Goal: Book appointment/travel/reservation

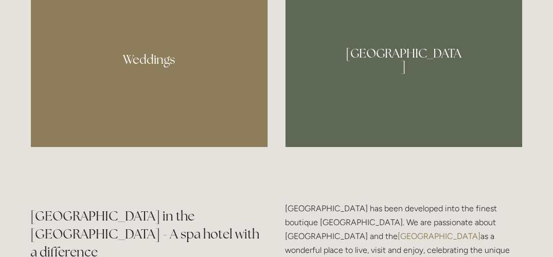
scroll to position [955, 0]
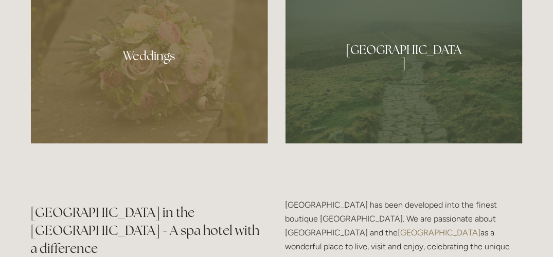
click at [401, 58] on div at bounding box center [403, 52] width 237 height 181
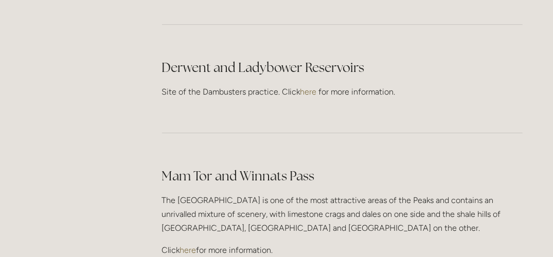
scroll to position [2225, 0]
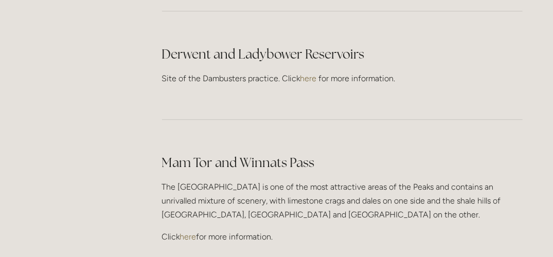
click at [188, 232] on link "here" at bounding box center [188, 237] width 16 height 10
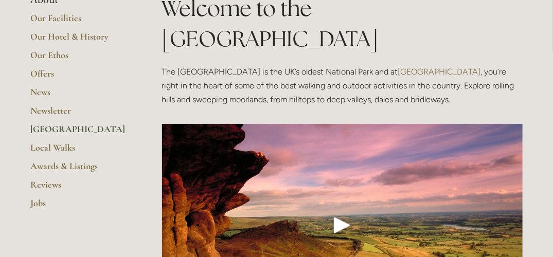
scroll to position [211, 0]
click at [68, 145] on link "Local Walks" at bounding box center [80, 150] width 98 height 19
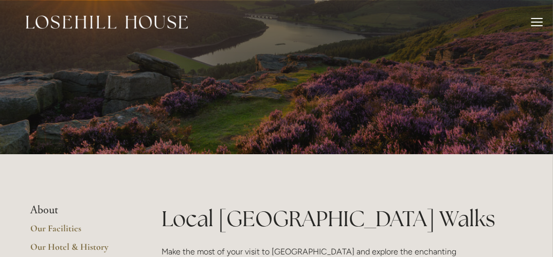
click at [535, 18] on div at bounding box center [536, 18] width 11 height 1
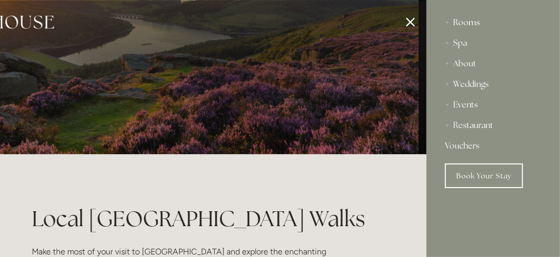
click at [470, 23] on div "Rooms" at bounding box center [493, 22] width 97 height 21
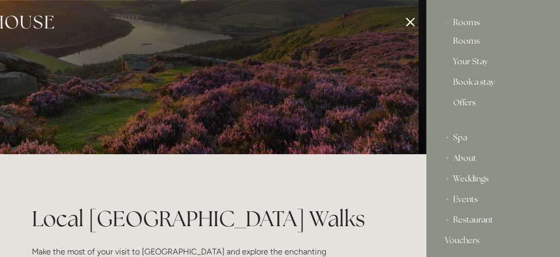
click at [469, 41] on link "Rooms" at bounding box center [493, 43] width 80 height 12
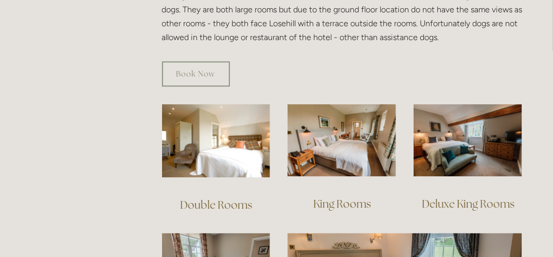
scroll to position [603, 0]
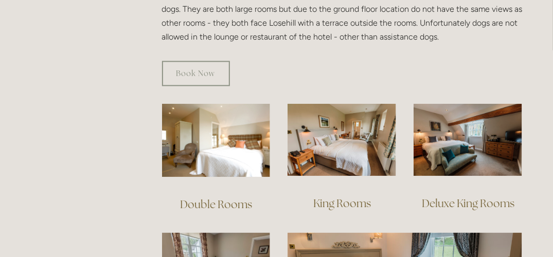
click at [367, 197] on link "King Rooms" at bounding box center [342, 204] width 58 height 14
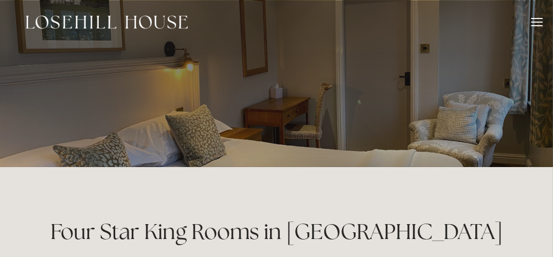
click at [535, 22] on div at bounding box center [536, 22] width 11 height 1
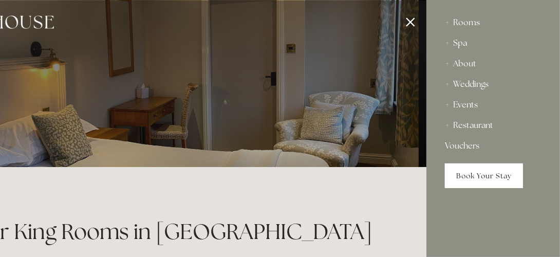
click at [484, 171] on link "Book Your Stay" at bounding box center [484, 175] width 78 height 25
